Goal: Share content

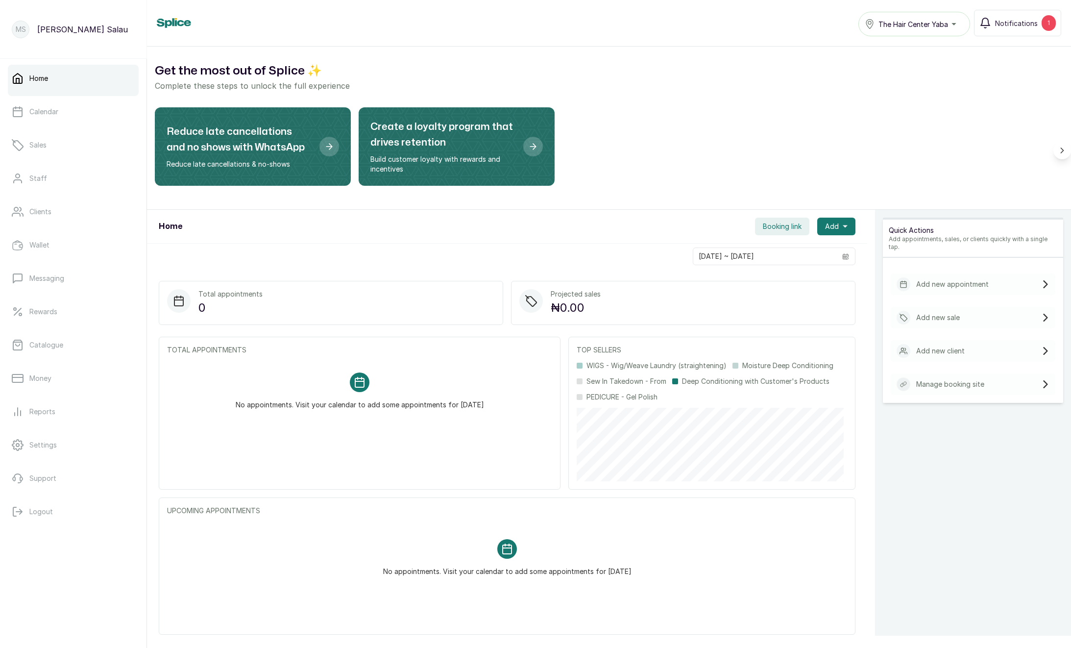
click at [786, 225] on span "Booking link" at bounding box center [782, 226] width 39 height 10
click at [755, 312] on button "Share" at bounding box center [775, 307] width 64 height 24
